Goal: Communication & Community: Answer question/provide support

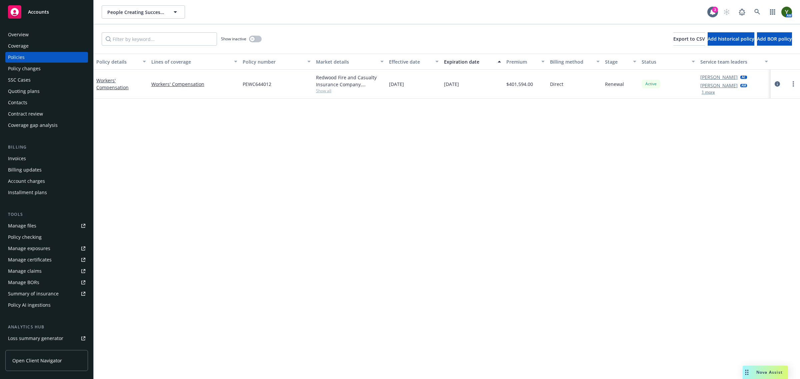
click at [761, 371] on span "Nova Assist" at bounding box center [770, 373] width 26 height 6
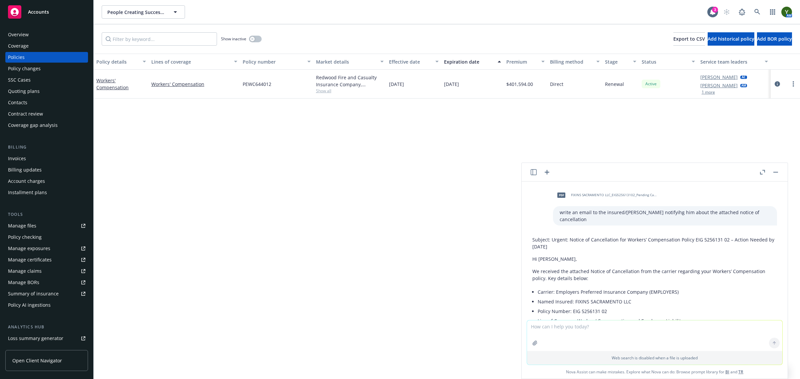
click at [610, 324] on textarea at bounding box center [654, 336] width 255 height 31
paste textarea "Thanks for the confirmation [PERSON_NAME]. We will forward the reinstatment not…"
type textarea "improve; Thanks for the confirmation [PERSON_NAME]. We will forward the reinsta…"
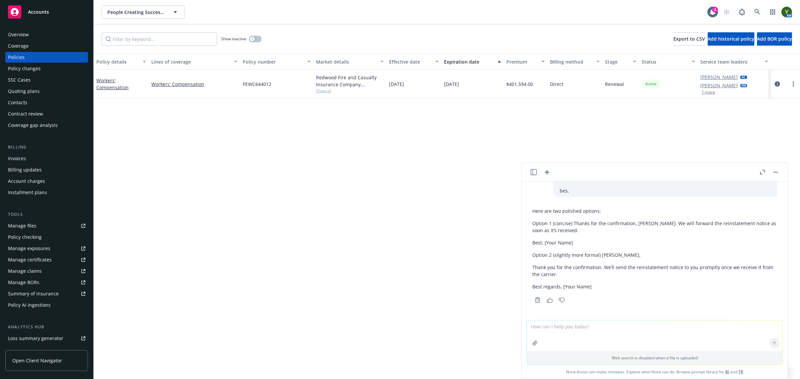
scroll to position [1111, 0]
drag, startPoint x: 546, startPoint y: 242, endPoint x: 573, endPoint y: 218, distance: 36.4
click at [573, 218] on div "Here are two polished options: Option 1 (concise) Thanks for the confirmation, …" at bounding box center [655, 249] width 245 height 88
copy div "Thanks for the confirmation, [PERSON_NAME]. We will forward the reinstatement n…"
